Goal: Transaction & Acquisition: Subscribe to service/newsletter

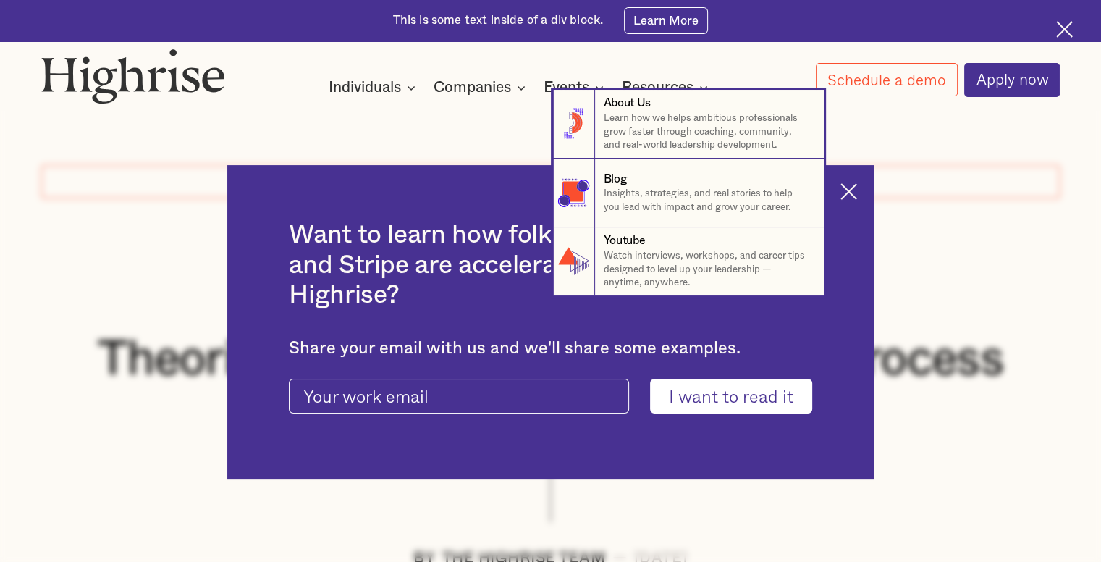
click at [857, 194] on nav "8 About Us Learn how we helps ambitious professionals grow faster through coach…" at bounding box center [550, 193] width 1101 height 206
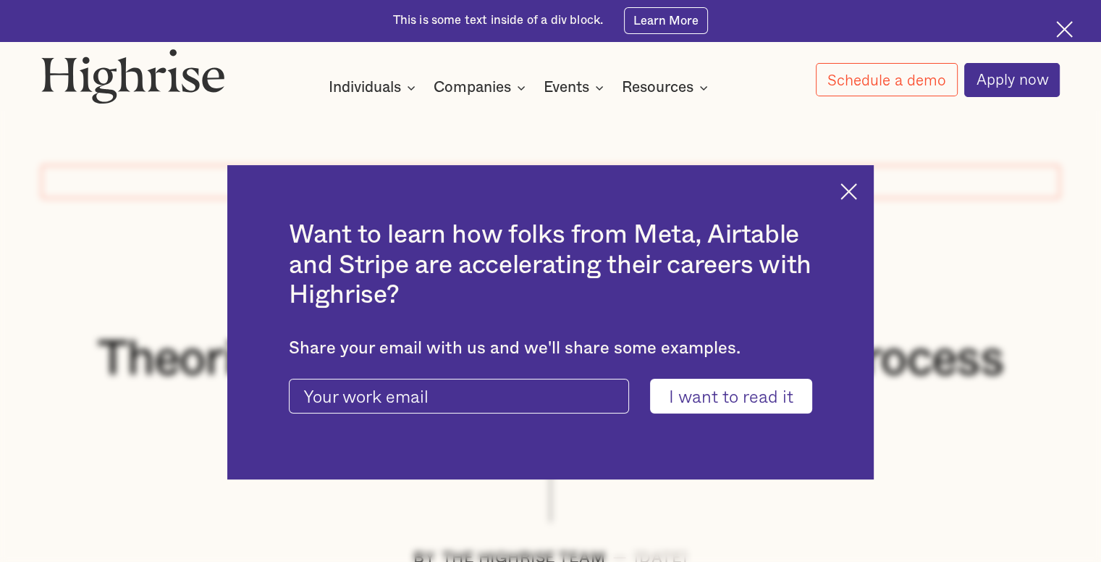
click at [1066, 23] on img at bounding box center [1064, 29] width 17 height 17
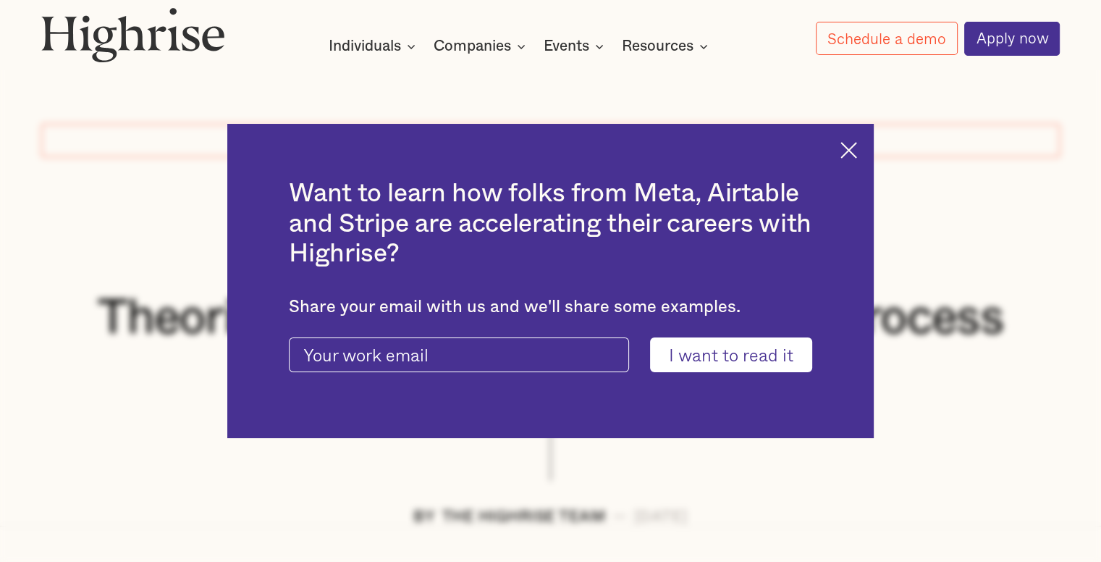
click at [858, 134] on div "Want to learn how folks from Meta, Airtable and Stripe are accelerating their c…" at bounding box center [550, 280] width 647 height 313
click at [858, 137] on div "Want to learn how folks from Meta, Airtable and Stripe are accelerating their c…" at bounding box center [550, 280] width 647 height 313
click at [471, 362] on input "current-ascender-blog-article-modal-form" at bounding box center [459, 354] width 340 height 35
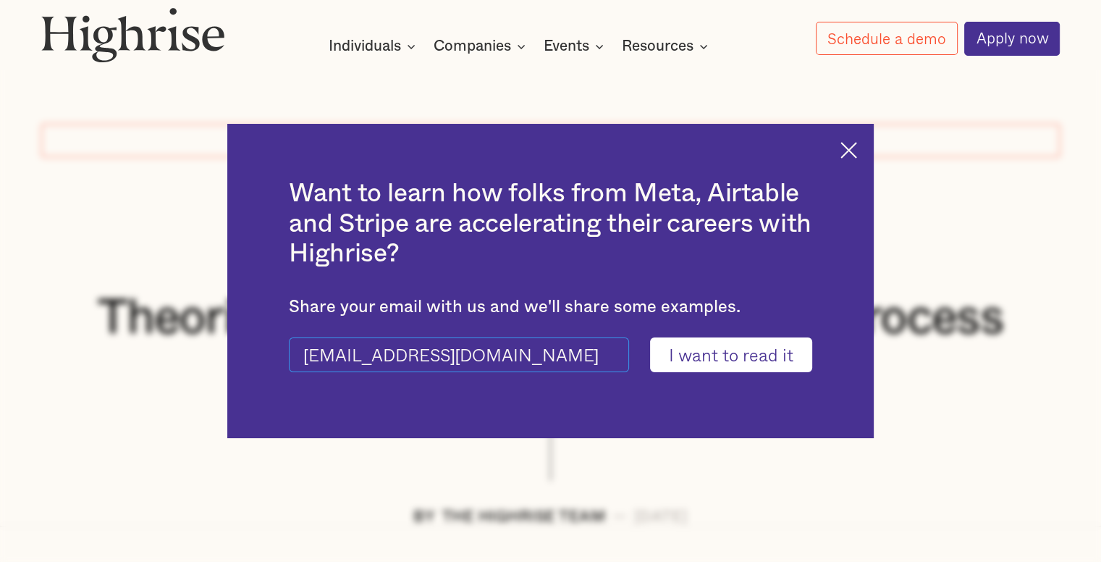
type input "[EMAIL_ADDRESS][DOMAIN_NAME]"
click at [692, 351] on input "I want to read it" at bounding box center [731, 354] width 162 height 35
type input "Please wait..."
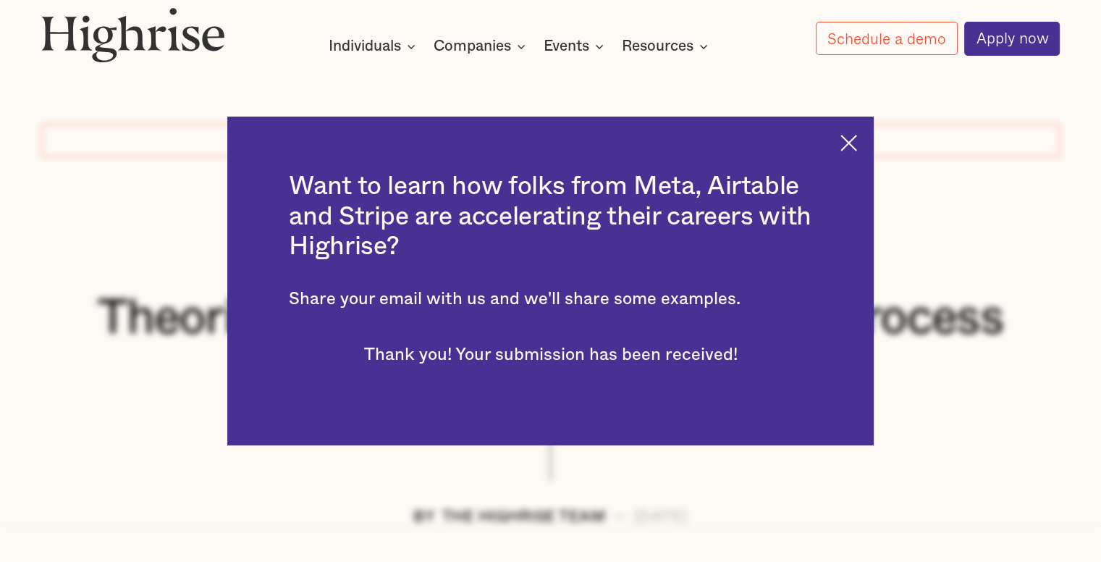
click at [857, 143] on img at bounding box center [848, 143] width 17 height 17
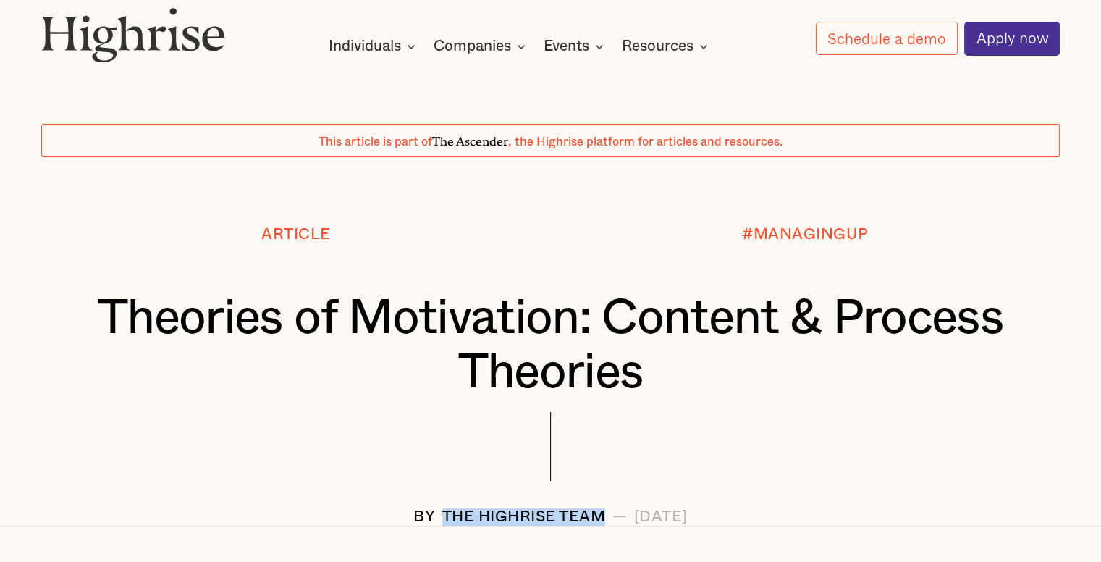
drag, startPoint x: 385, startPoint y: 517, endPoint x: 546, endPoint y: 518, distance: 160.7
click at [546, 518] on div "The Highrise Team" at bounding box center [524, 516] width 164 height 17
copy div "The Highrise Team"
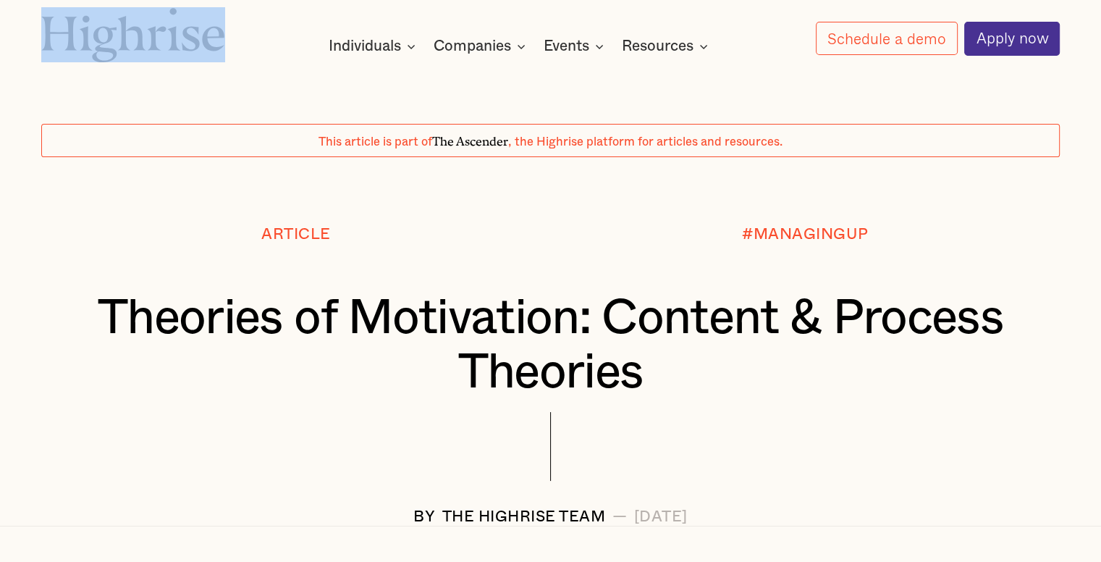
drag, startPoint x: 186, startPoint y: 25, endPoint x: 46, endPoint y: 19, distance: 140.6
click at [46, 19] on div "How It Works Individuals Programs 1 Highrise Leader A 6-month program to grow l…" at bounding box center [550, 31] width 1101 height 49
copy div "How It Works Individuals Programs 1 Highrise Leader A 6-month program to grow l…"
